Goal: Task Accomplishment & Management: Manage account settings

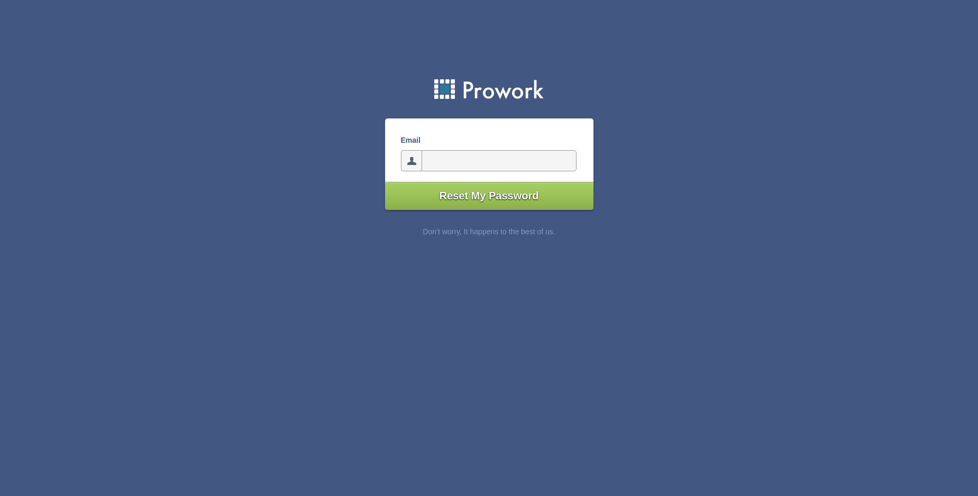
click at [442, 159] on input"] "email" at bounding box center [499, 160] width 155 height 21
type input"] "[EMAIL_ADDRESS][DOMAIN_NAME]"
click at [503, 199] on input"] "Reset My Password" at bounding box center [489, 196] width 209 height 28
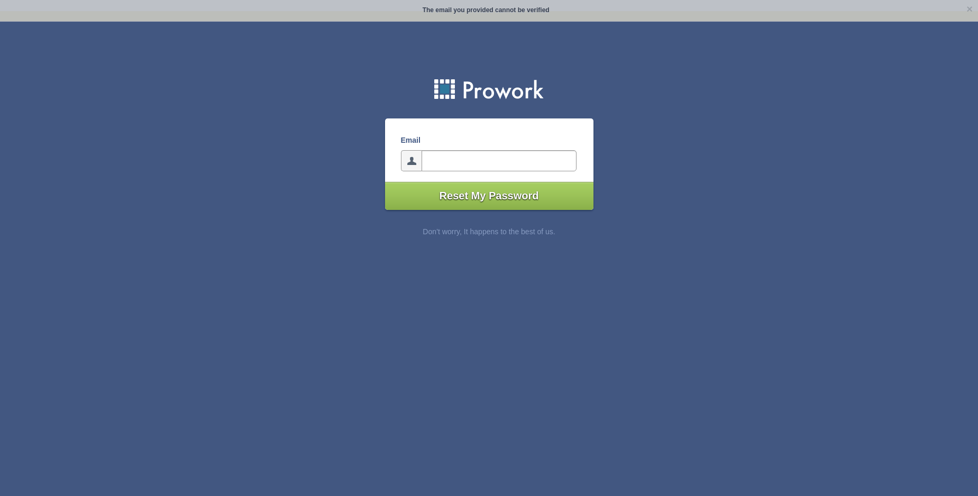
click at [482, 160] on input"] "email" at bounding box center [499, 160] width 155 height 21
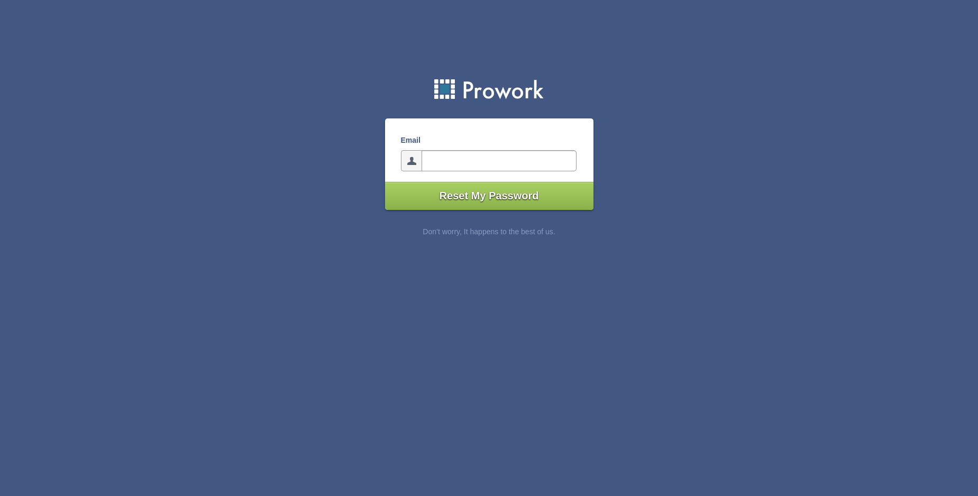
type input"] "[EMAIL_ADDRESS][DOMAIN_NAME]"
click at [496, 194] on input"] "Reset My Password" at bounding box center [489, 196] width 209 height 28
